Goal: Contribute content: Contribute content

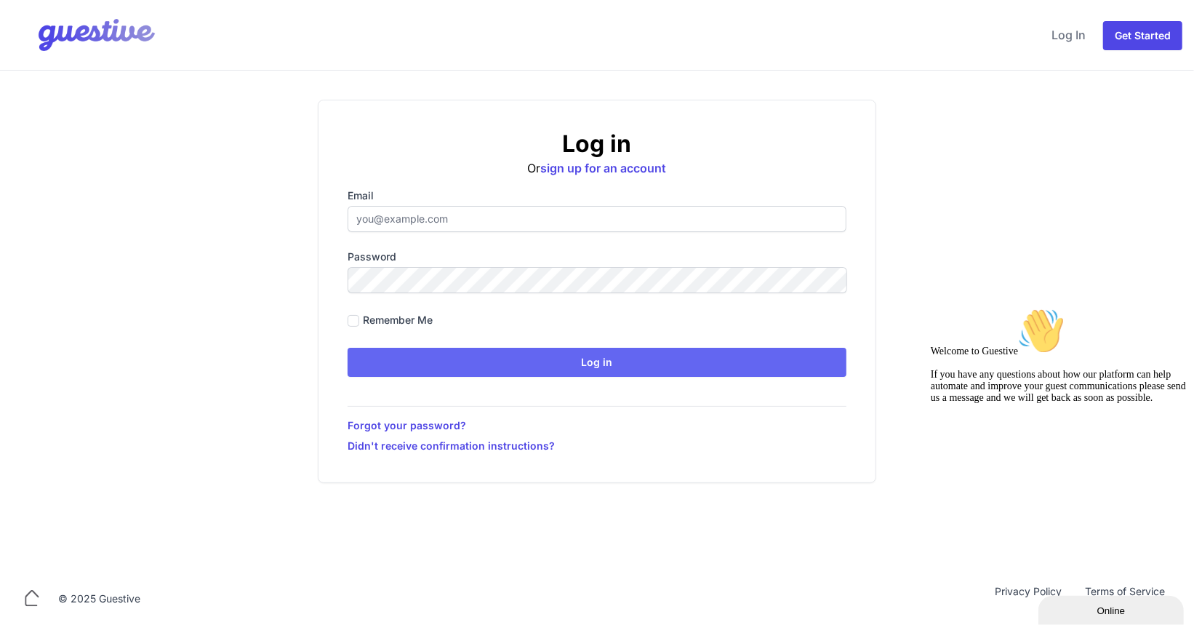
type input "[PERSON_NAME][EMAIL_ADDRESS][PERSON_NAME][DOMAIN_NAME]"
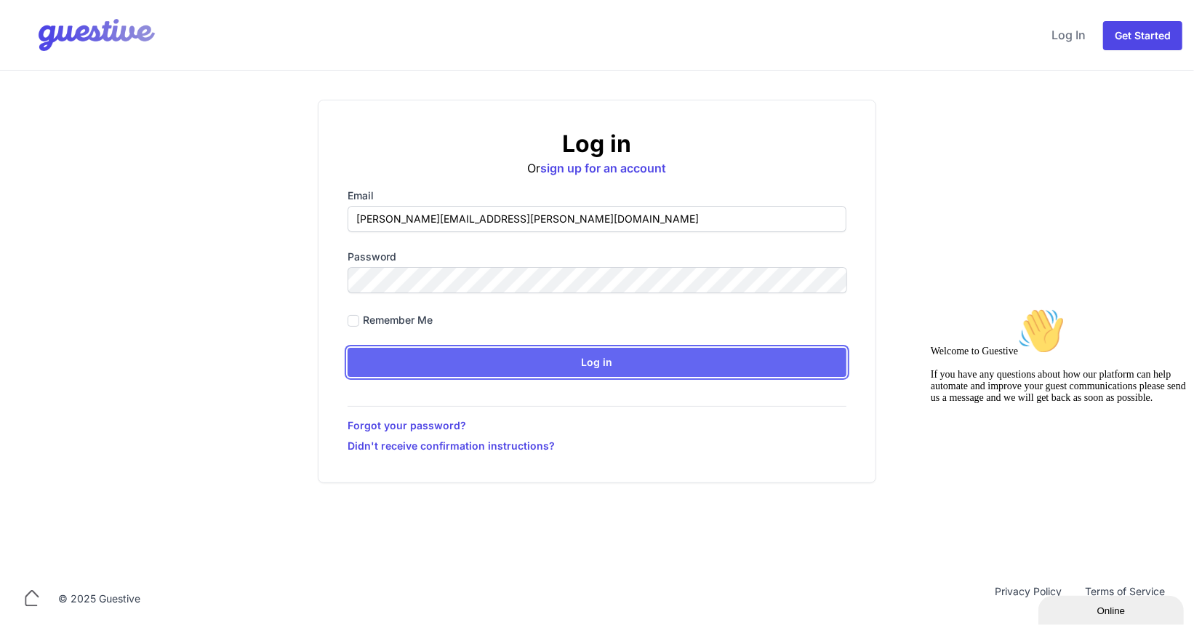
click at [622, 364] on input "Log in" at bounding box center [597, 362] width 499 height 29
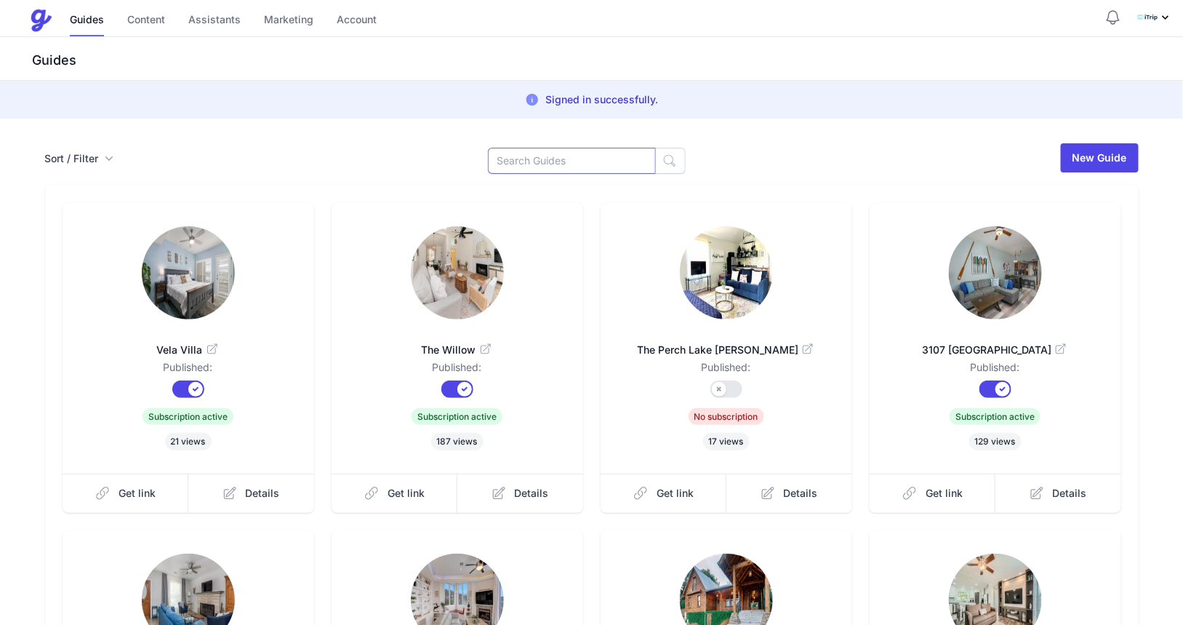
click at [538, 160] on input at bounding box center [572, 161] width 168 height 26
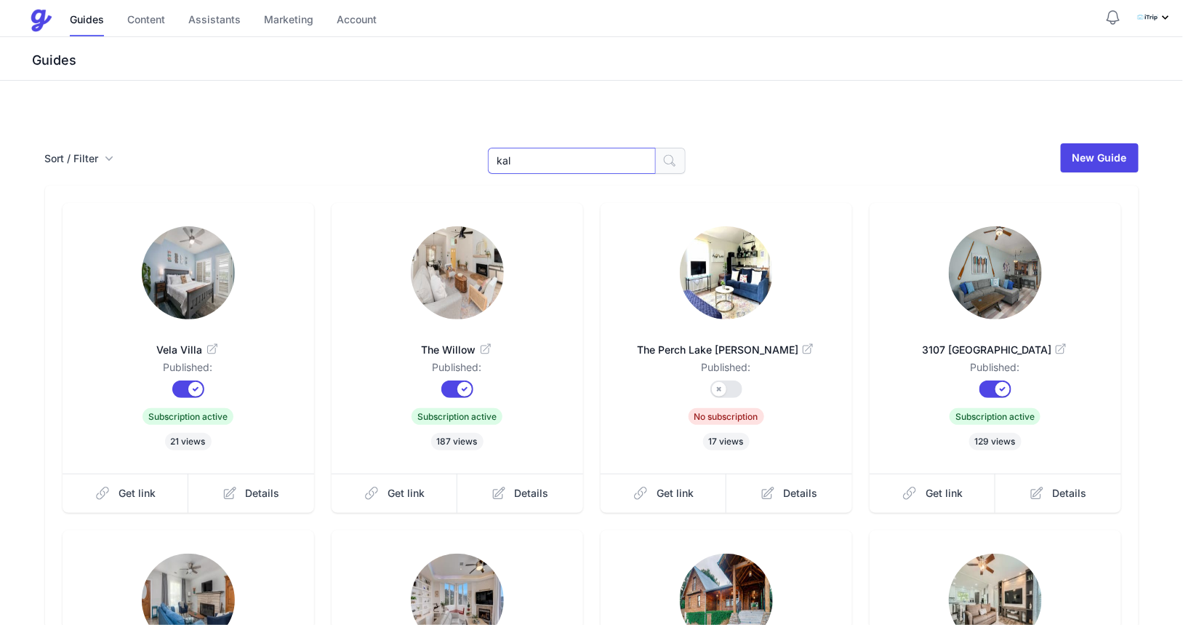
type input "kal"
click at [665, 160] on icon "button" at bounding box center [669, 160] width 15 height 15
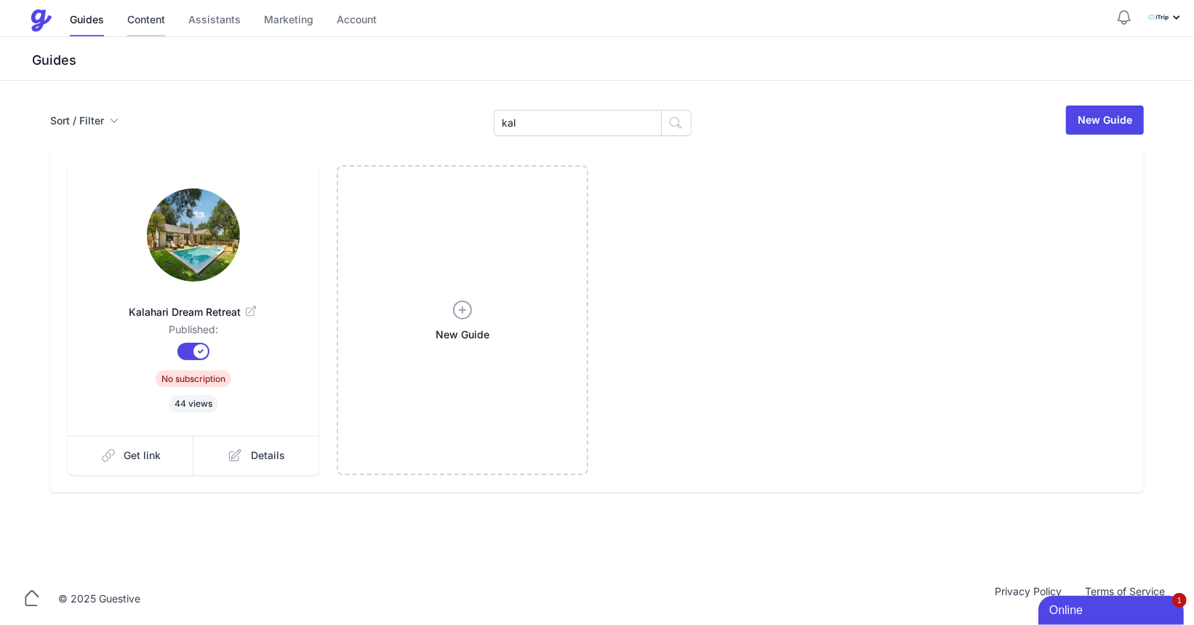
click at [151, 18] on link "Content" at bounding box center [146, 20] width 38 height 31
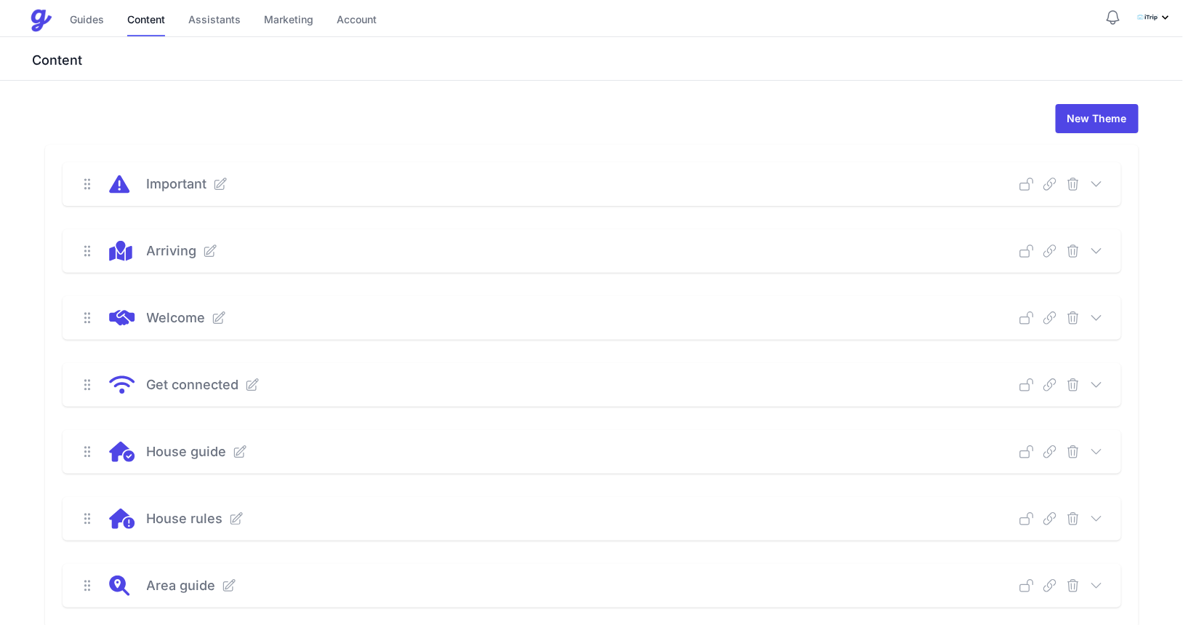
click at [1097, 452] on icon at bounding box center [1096, 451] width 15 height 15
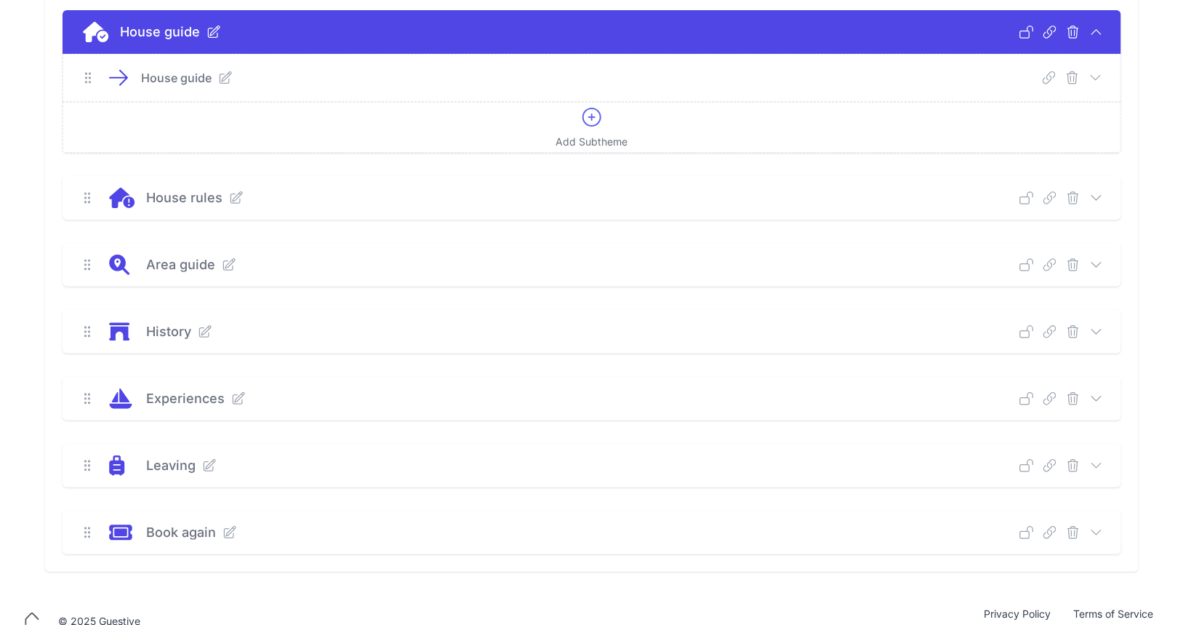
scroll to position [440, 0]
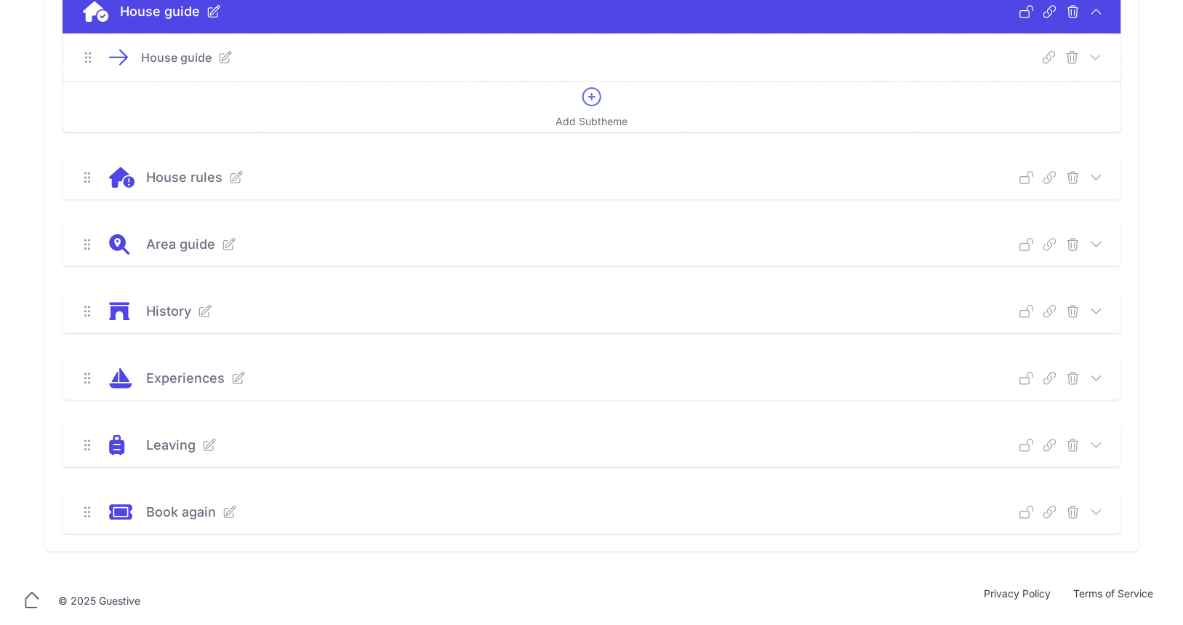
click at [1093, 60] on icon at bounding box center [1096, 57] width 15 height 15
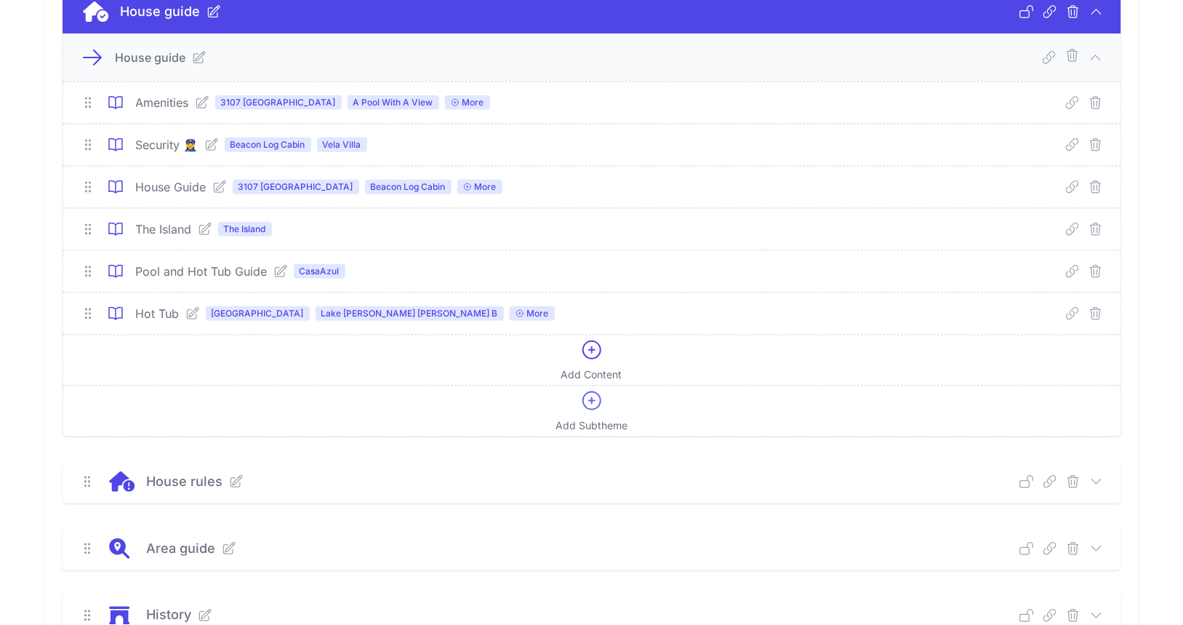
click at [202, 100] on icon at bounding box center [202, 103] width 12 height 12
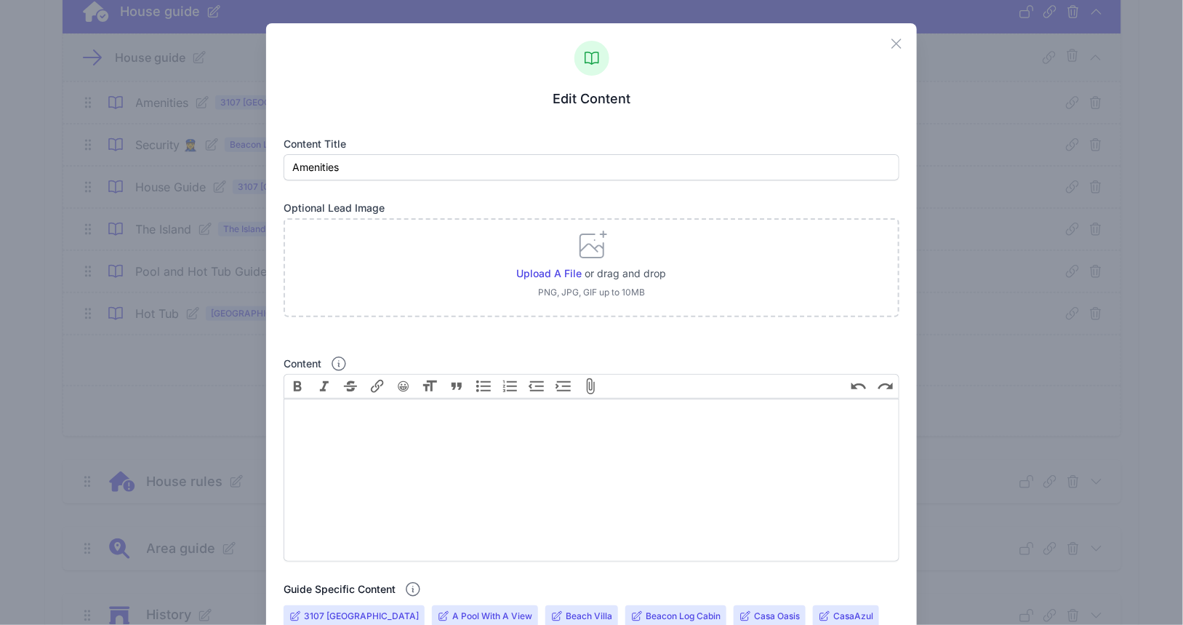
scroll to position [546, 0]
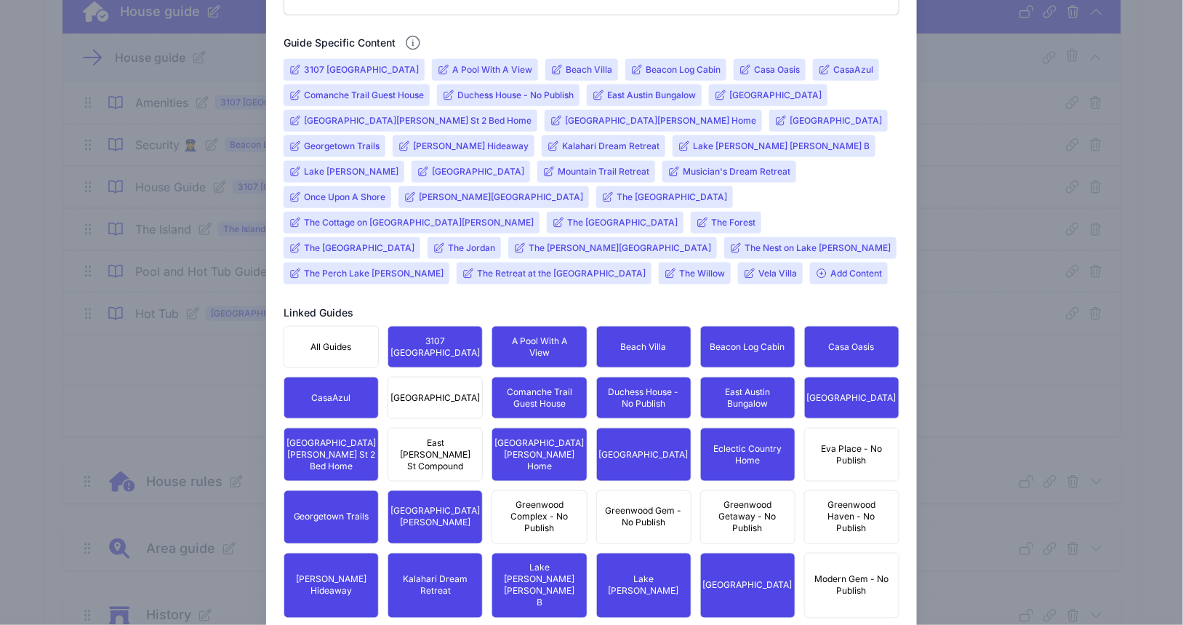
click at [562, 145] on input "Kalahari Dream Retreat" at bounding box center [610, 146] width 97 height 12
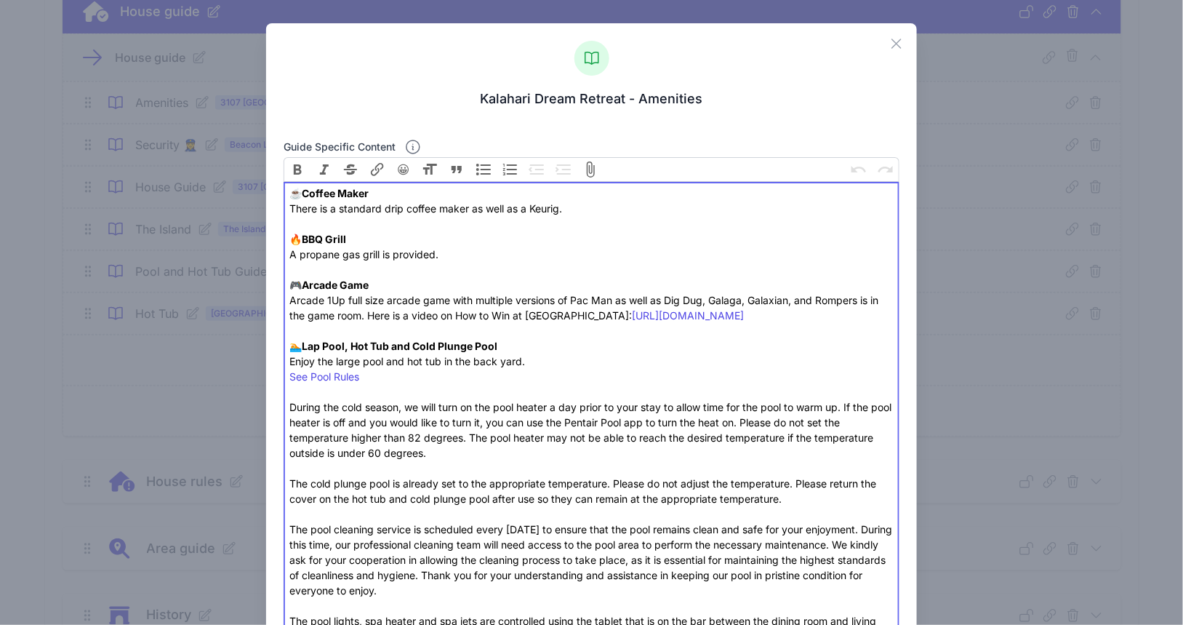
drag, startPoint x: 489, startPoint y: 254, endPoint x: 488, endPoint y: 331, distance: 76.4
click at [488, 257] on div "☕️ Coffee Maker There is a standard drip coffee maker as well as a Keurig. 🔥 BB…" at bounding box center [591, 399] width 604 height 428
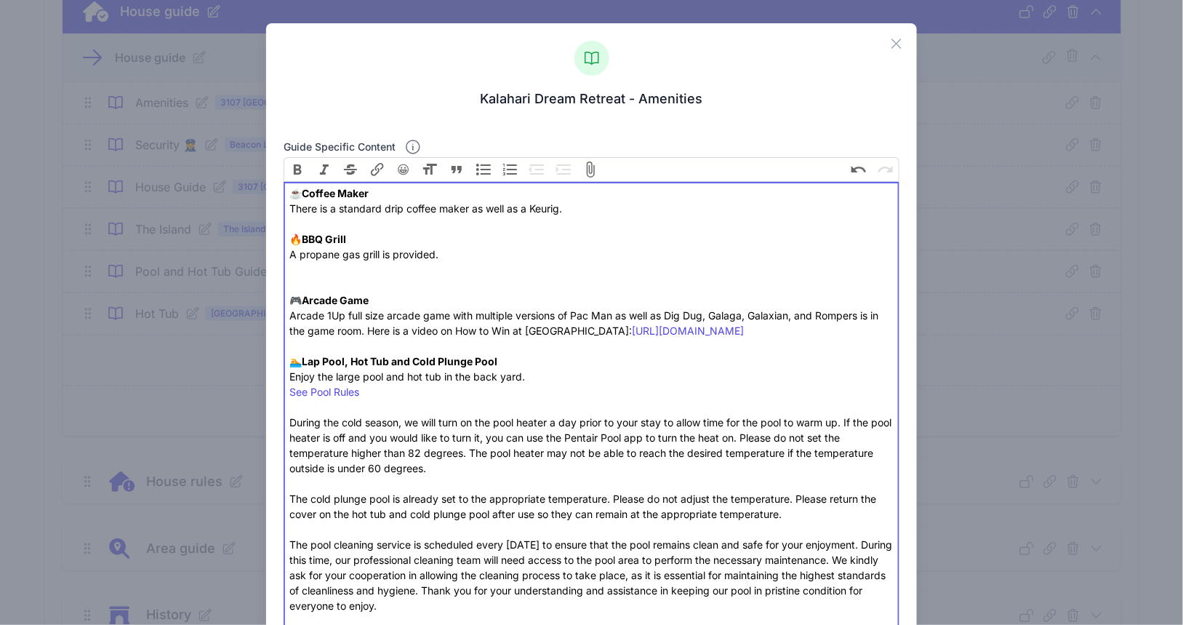
type trix-editor "<div>☕️ <strong>Coffee Maker</strong><br>There is a standard drip coffee maker …"
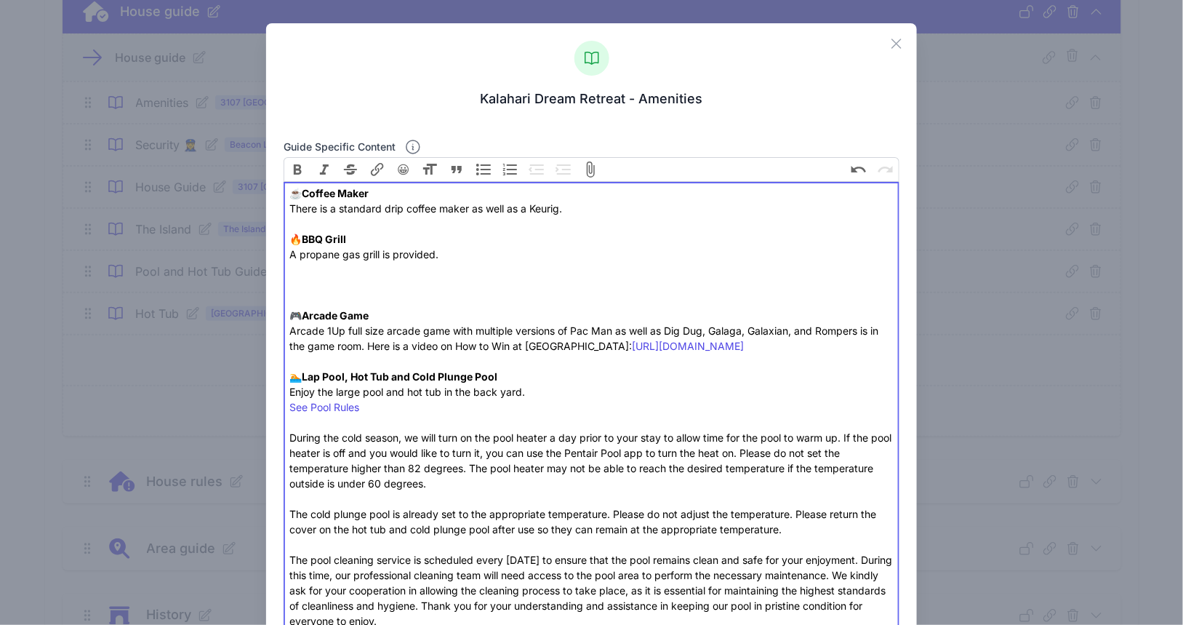
click at [407, 172] on button "😀" at bounding box center [403, 169] width 25 height 25
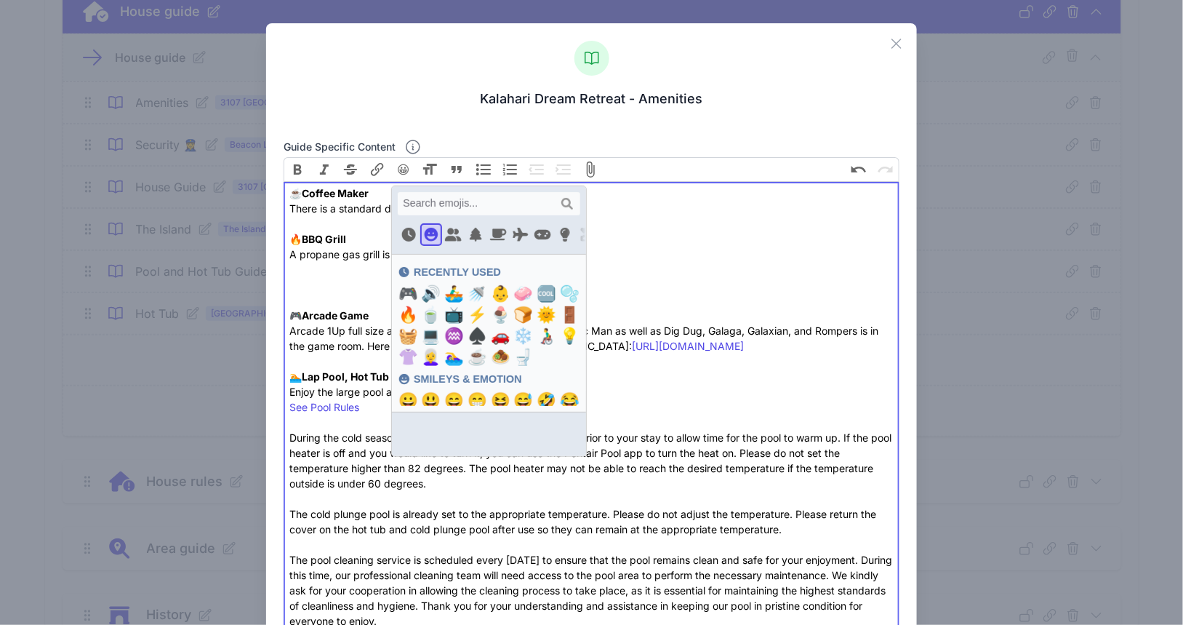
scroll to position [106, 0]
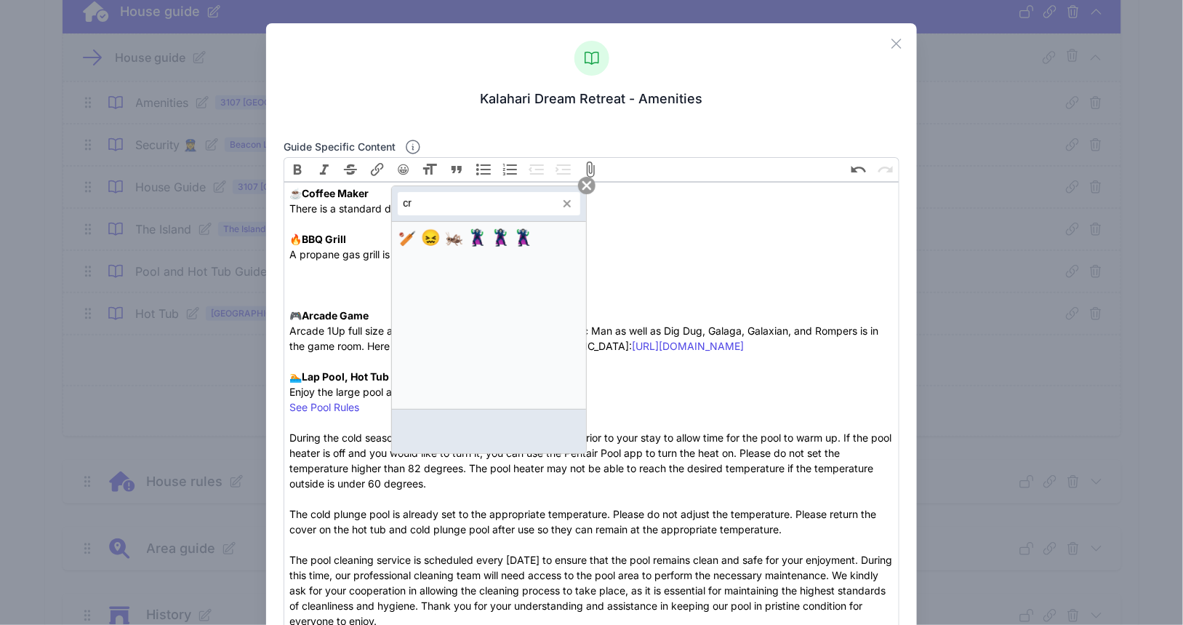
type input "c"
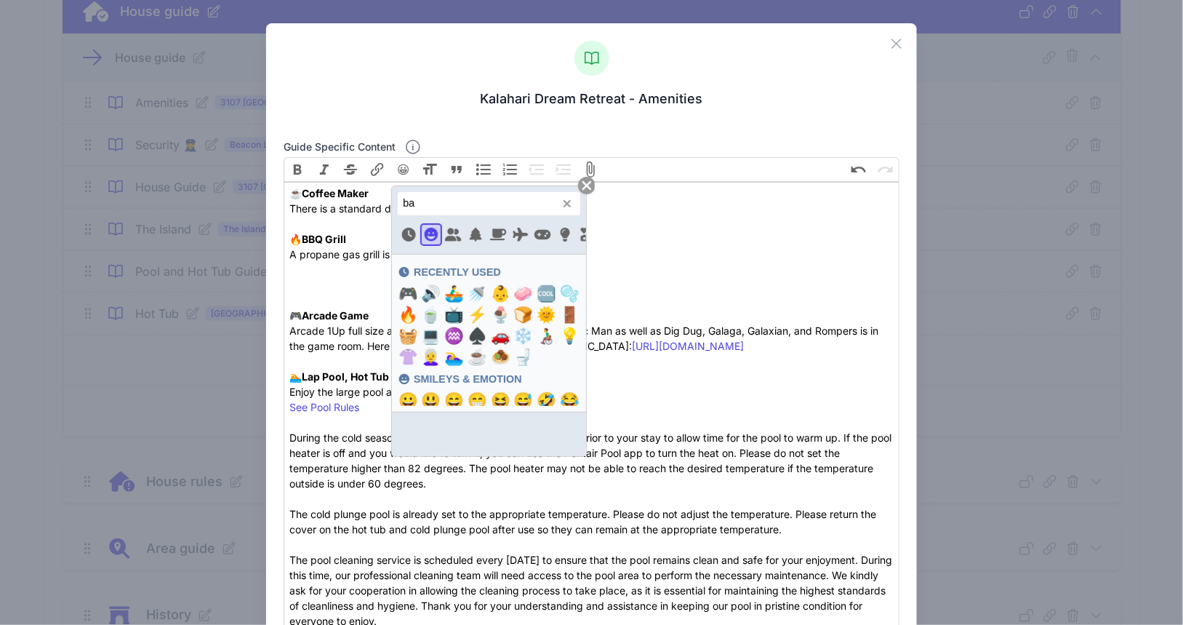
scroll to position [0, 0]
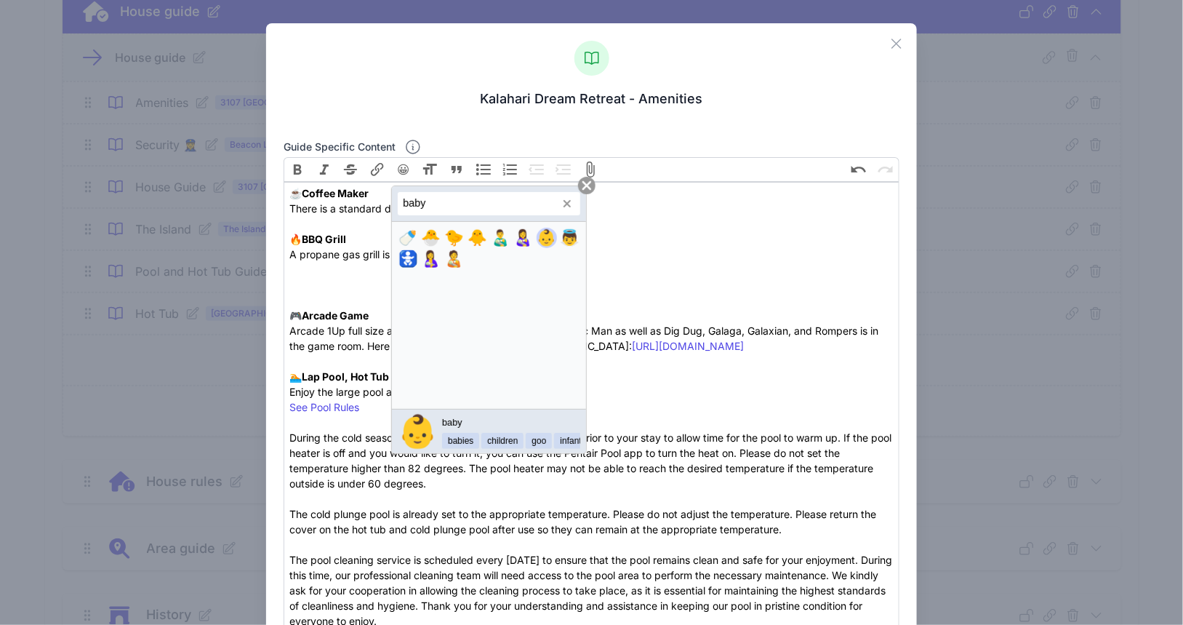
type input "baby"
click at [542, 239] on span "👶" at bounding box center [547, 236] width 20 height 23
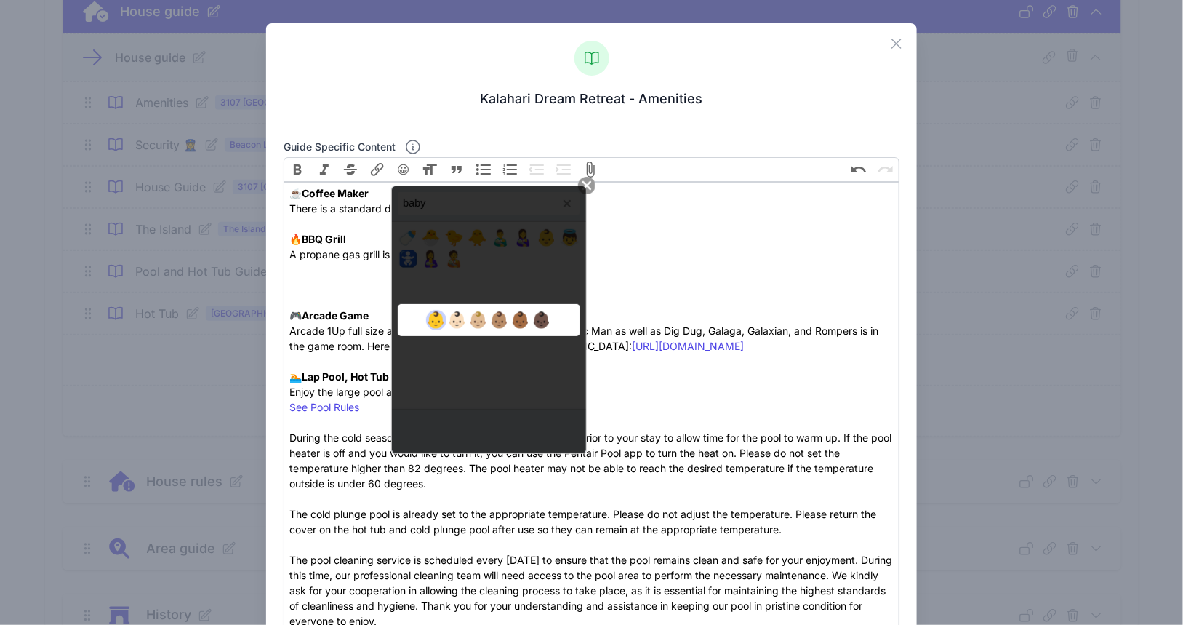
click at [432, 316] on span "👶" at bounding box center [436, 319] width 20 height 23
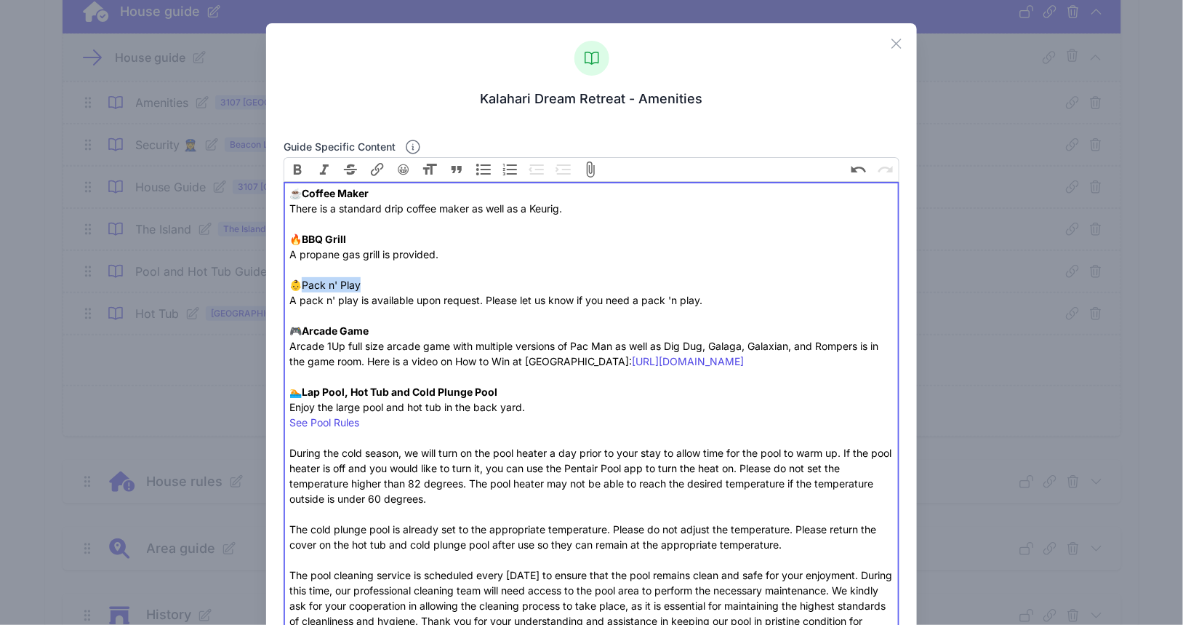
drag, startPoint x: 366, startPoint y: 281, endPoint x: 303, endPoint y: 284, distance: 63.3
click at [303, 284] on div "☕️ Coffee Maker There is a standard drip coffee maker as well as a Keurig. 🔥 BB…" at bounding box center [591, 421] width 604 height 473
type trix-editor "<div>☕️ <strong>Coffee Maker</strong><br>There is a standard drip coffee maker …"
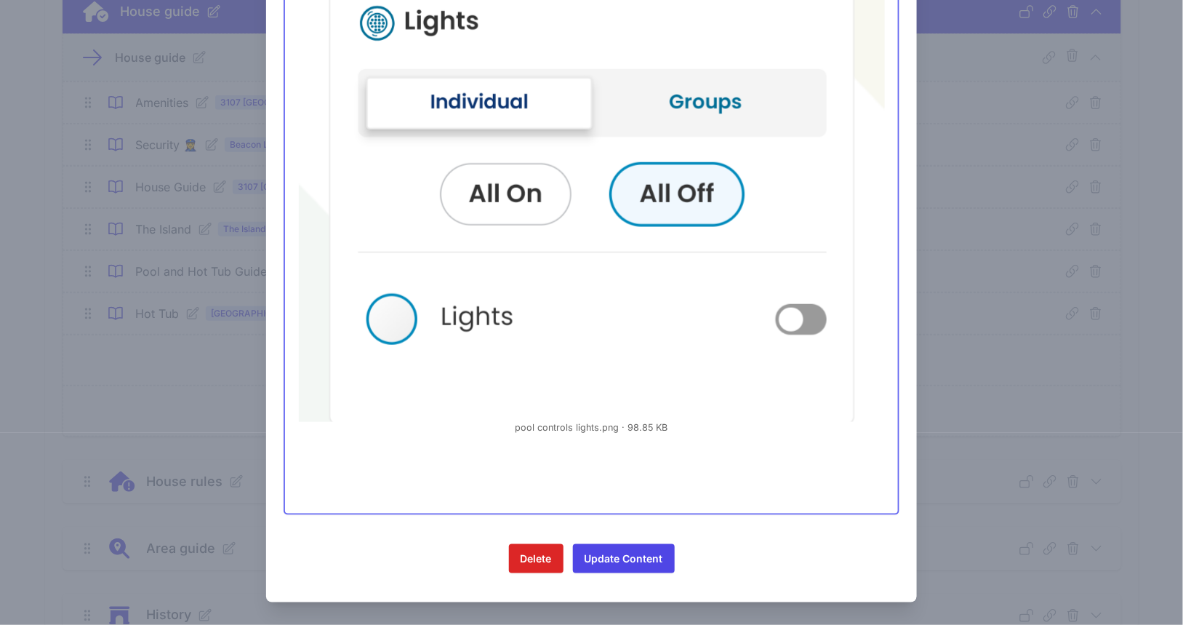
scroll to position [740, 0]
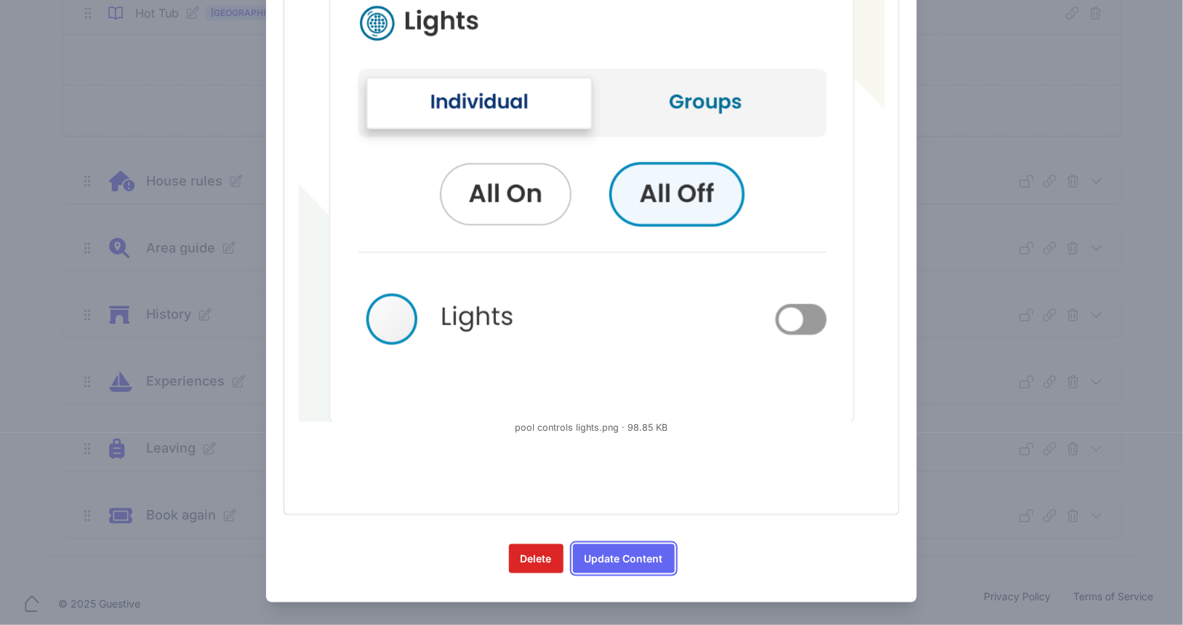
click at [601, 561] on button "Update Content" at bounding box center [624, 558] width 102 height 29
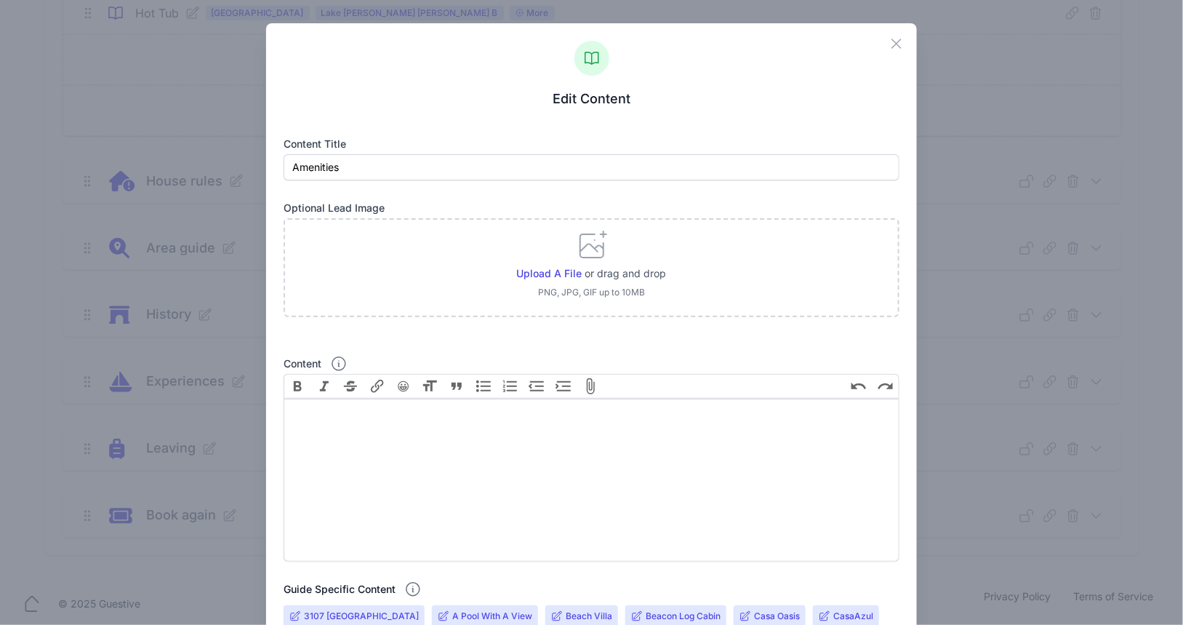
scroll to position [931, 0]
